Goal: Information Seeking & Learning: Learn about a topic

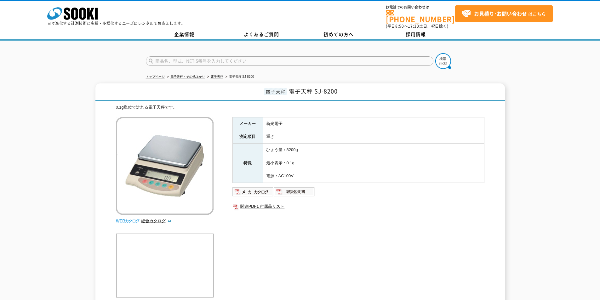
click at [295, 57] on input "text" at bounding box center [290, 60] width 288 height 9
type input "商品名、型式、NETIS番号を入力してください"
drag, startPoint x: 267, startPoint y: 121, endPoint x: 301, endPoint y: 121, distance: 34.3
click at [301, 121] on td "新光電子" at bounding box center [373, 123] width 221 height 13
click at [171, 157] on img at bounding box center [165, 166] width 98 height 98
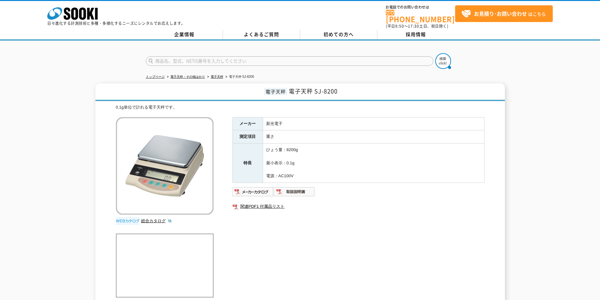
drag, startPoint x: 267, startPoint y: 147, endPoint x: 284, endPoint y: 149, distance: 17.1
click at [276, 148] on td "ひょう量：8200g 最小表示：0.1g 電源：AC100V" at bounding box center [373, 163] width 221 height 39
drag, startPoint x: 304, startPoint y: 145, endPoint x: 259, endPoint y: 147, distance: 45.1
click at [259, 147] on tr "特長 ひょう量：8200g 最小表示：0.1g 電源：AC100V" at bounding box center [358, 163] width 252 height 39
click at [155, 104] on div "0.1g単位で計れる電子天秤です。" at bounding box center [300, 107] width 368 height 7
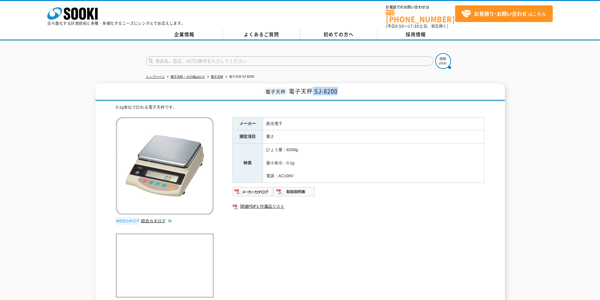
drag, startPoint x: 314, startPoint y: 87, endPoint x: 344, endPoint y: 87, distance: 30.5
click at [344, 87] on h1 "電子天秤 電子天秤 SJ-8200" at bounding box center [299, 92] width 409 height 18
copy span "SJ-8200"
